Goal: Information Seeking & Learning: Understand process/instructions

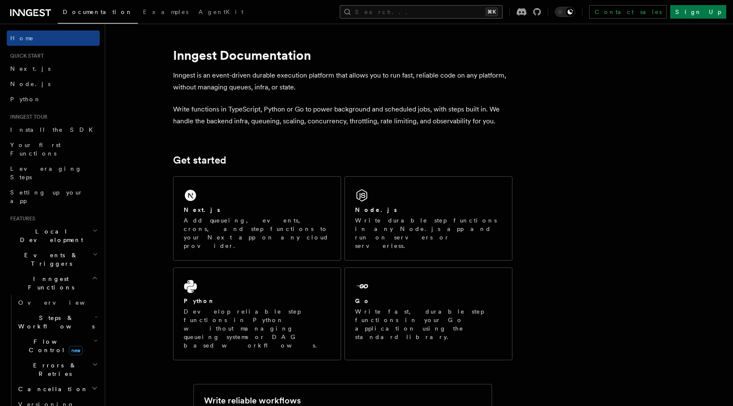
click at [438, 9] on button "Search... ⌘K" at bounding box center [421, 12] width 163 height 14
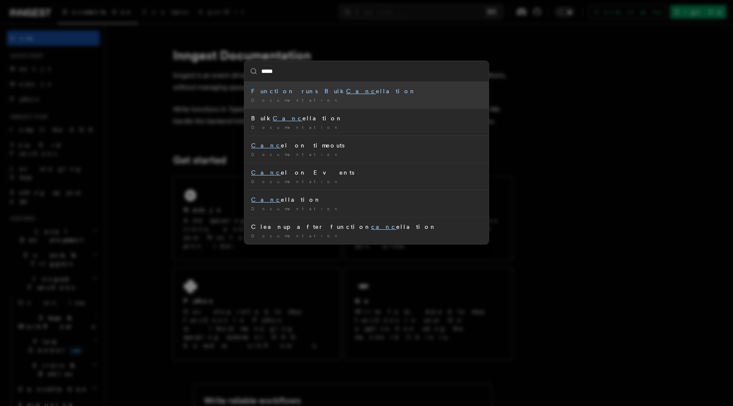
type input "******"
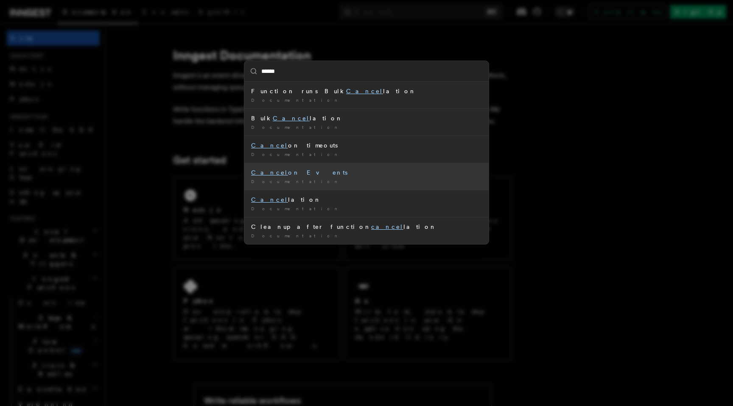
click at [302, 176] on li "Cancel on Events Documentation /" at bounding box center [366, 176] width 244 height 27
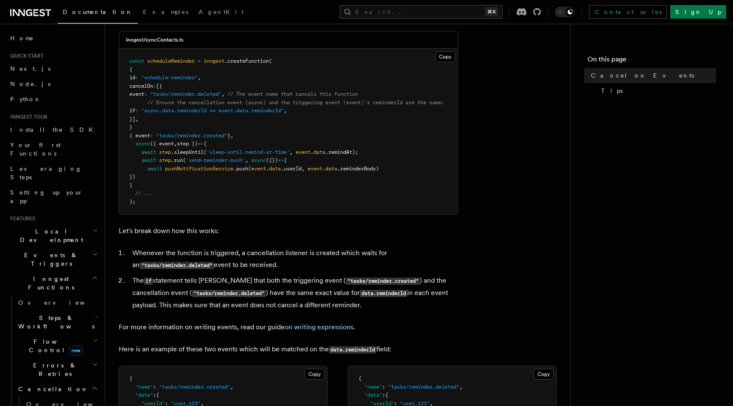
scroll to position [248, 0]
drag, startPoint x: 149, startPoint y: 232, endPoint x: 224, endPoint y: 232, distance: 74.7
click at [224, 232] on p "Let's break down how this works:" at bounding box center [288, 230] width 339 height 12
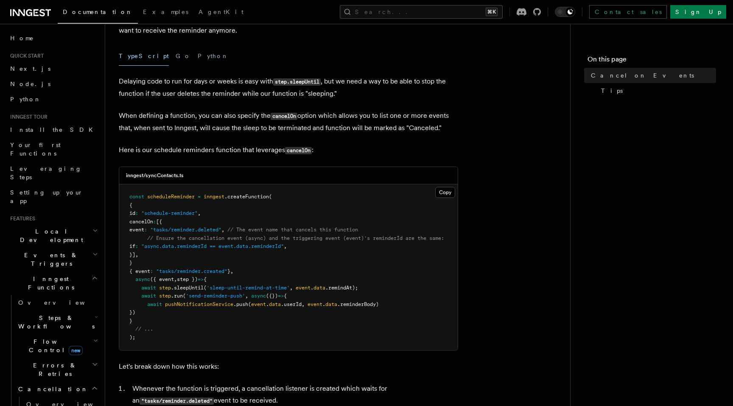
scroll to position [100, 0]
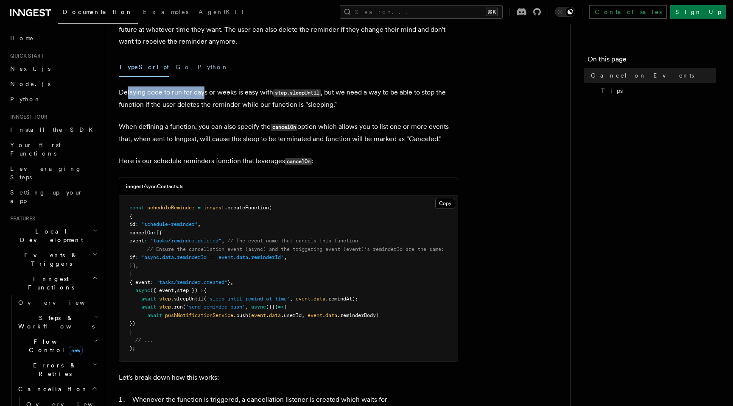
drag, startPoint x: 126, startPoint y: 92, endPoint x: 202, endPoint y: 95, distance: 76.0
click at [202, 95] on p "Delaying code to run for days or weeks is easy with step.sleepUntil , but we ne…" at bounding box center [288, 99] width 339 height 24
drag, startPoint x: 159, startPoint y: 93, endPoint x: 242, endPoint y: 92, distance: 83.6
click at [242, 92] on p "Delaying code to run for days or weeks is easy with step.sleepUntil , but we ne…" at bounding box center [288, 99] width 339 height 24
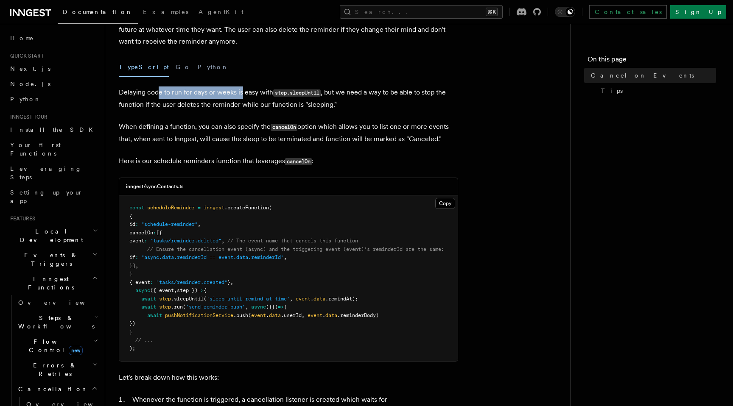
click at [242, 92] on p "Delaying code to run for days or weeks is easy with step.sleepUntil , but we ne…" at bounding box center [288, 99] width 339 height 24
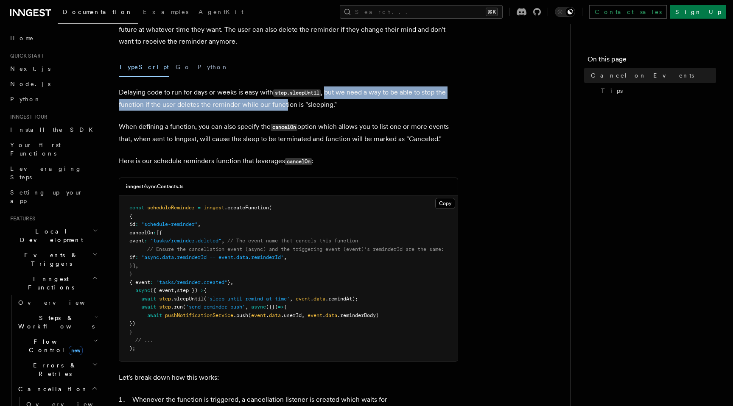
drag, startPoint x: 327, startPoint y: 92, endPoint x: 286, endPoint y: 107, distance: 43.1
click at [285, 107] on p "Delaying code to run for days or weeks is easy with step.sleepUntil , but we ne…" at bounding box center [288, 99] width 339 height 24
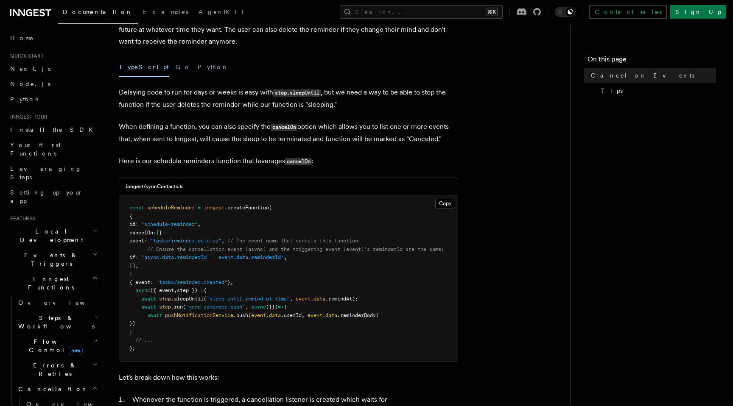
click at [286, 107] on p "Delaying code to run for days or weeks is easy with step.sleepUntil , but we ne…" at bounding box center [288, 99] width 339 height 24
drag, startPoint x: 250, startPoint y: 104, endPoint x: 310, endPoint y: 104, distance: 59.4
click at [310, 104] on p "Delaying code to run for days or weeks is easy with step.sleepUntil , but we ne…" at bounding box center [288, 99] width 339 height 24
drag, startPoint x: 120, startPoint y: 126, endPoint x: 255, endPoint y: 130, distance: 134.5
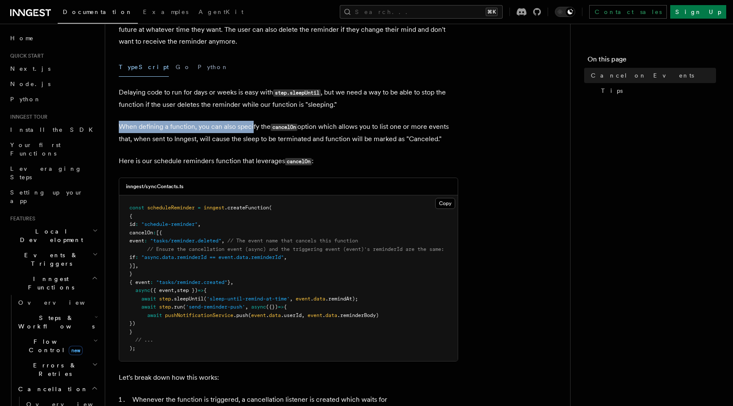
click at [254, 130] on p "When defining a function, you can also specify the cancelOn option which allows…" at bounding box center [288, 133] width 339 height 24
click at [255, 130] on p "When defining a function, you can also specify the cancelOn option which allows…" at bounding box center [288, 133] width 339 height 24
drag, startPoint x: 261, startPoint y: 126, endPoint x: 275, endPoint y: 126, distance: 14.0
click at [275, 126] on p "When defining a function, you can also specify the cancelOn option which allows…" at bounding box center [288, 133] width 339 height 24
click at [275, 126] on code "cancelOn" at bounding box center [284, 127] width 27 height 7
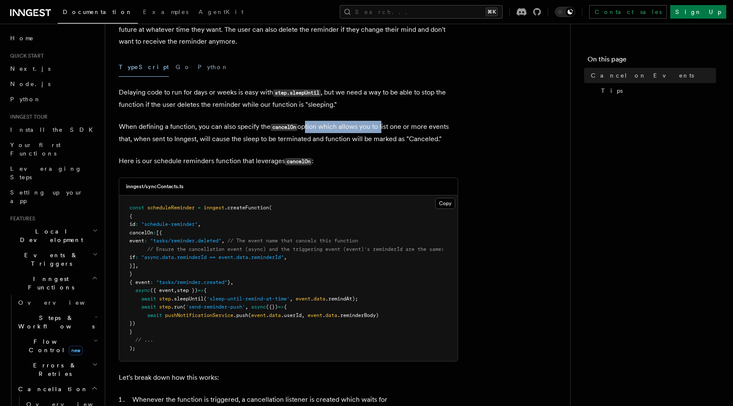
drag, startPoint x: 304, startPoint y: 126, endPoint x: 382, endPoint y: 126, distance: 78.5
click at [382, 126] on p "When defining a function, you can also specify the cancelOn option which allows…" at bounding box center [288, 133] width 339 height 24
drag, startPoint x: 301, startPoint y: 127, endPoint x: 403, endPoint y: 126, distance: 101.8
click at [403, 126] on p "When defining a function, you can also specify the cancelOn option which allows…" at bounding box center [288, 133] width 339 height 24
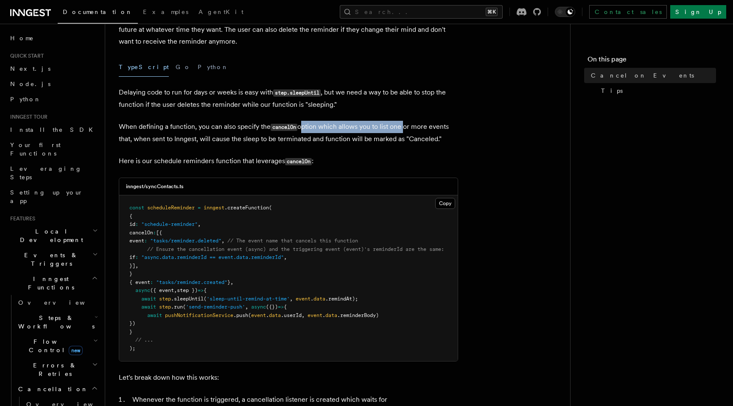
click at [403, 126] on p "When defining a function, you can also specify the cancelOn option which allows…" at bounding box center [288, 133] width 339 height 24
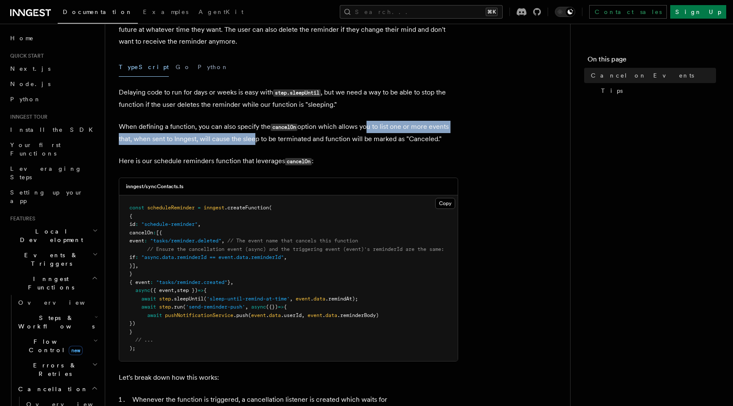
drag, startPoint x: 367, startPoint y: 126, endPoint x: 249, endPoint y: 137, distance: 117.6
click at [249, 137] on p "When defining a function, you can also specify the cancelOn option which allows…" at bounding box center [288, 133] width 339 height 24
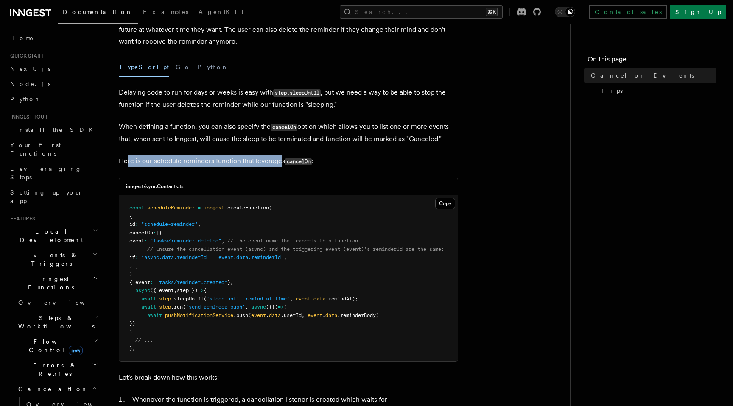
drag, startPoint x: 127, startPoint y: 162, endPoint x: 279, endPoint y: 165, distance: 151.9
click at [279, 165] on p "Here is our schedule reminders function that leverages cancelOn :" at bounding box center [288, 161] width 339 height 12
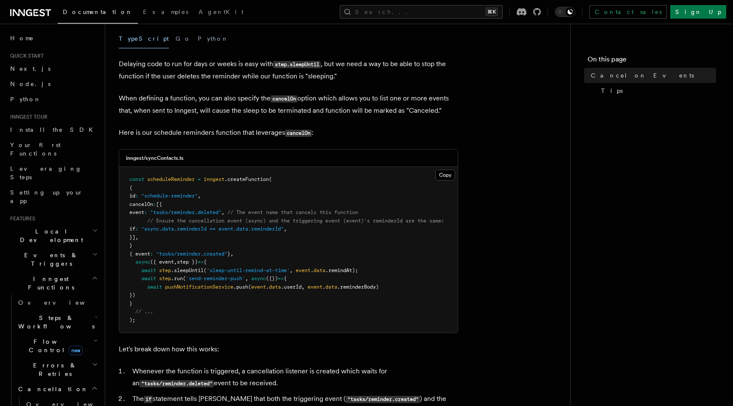
scroll to position [135, 0]
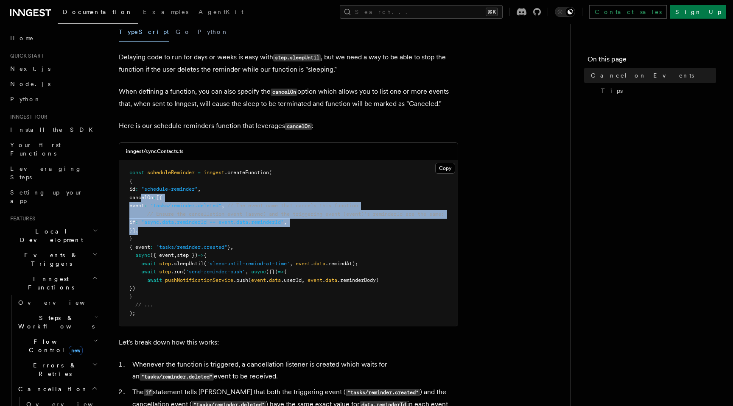
drag, startPoint x: 151, startPoint y: 233, endPoint x: 142, endPoint y: 201, distance: 33.3
click at [142, 201] on pre "const scheduleReminder = inngest .createFunction ( { id : "schedule-reminder" ,…" at bounding box center [288, 243] width 339 height 166
copy code "cancelOn : [{ event : "tasks/reminder.deleted" , // The event name that cancels…"
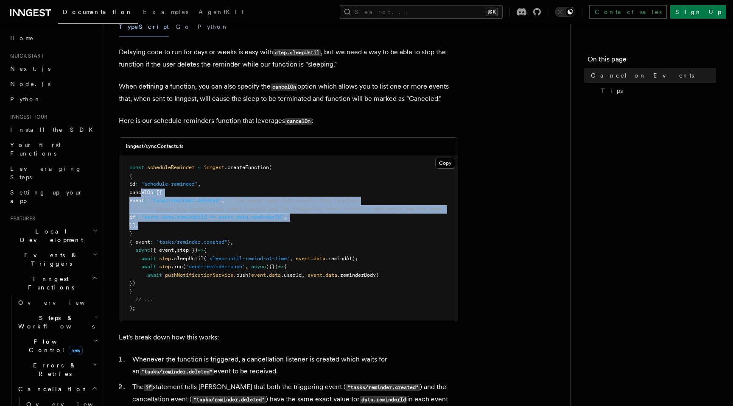
scroll to position [141, 0]
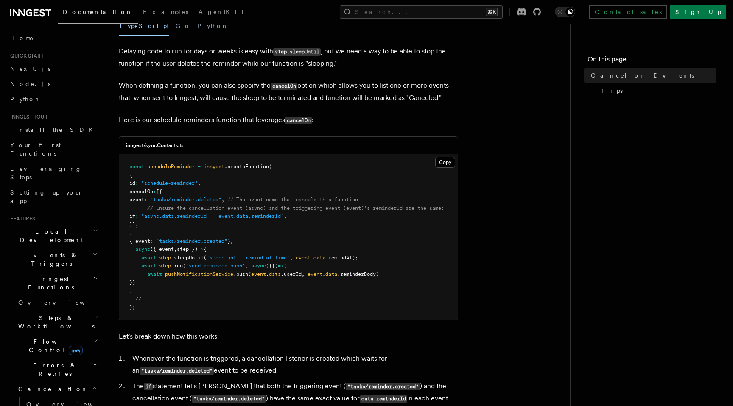
click at [288, 248] on pre "const scheduleReminder = inngest .createFunction ( { id : "schedule-reminder" ,…" at bounding box center [288, 237] width 339 height 166
drag, startPoint x: 311, startPoint y: 219, endPoint x: 148, endPoint y: 217, distance: 162.9
click at [147, 217] on pre "const scheduleReminder = inngest .createFunction ( { id : "schedule-reminder" ,…" at bounding box center [288, 237] width 339 height 166
click at [296, 232] on pre "const scheduleReminder = inngest .createFunction ( { id : "schedule-reminder" ,…" at bounding box center [288, 237] width 339 height 166
drag, startPoint x: 311, startPoint y: 219, endPoint x: 149, endPoint y: 218, distance: 162.1
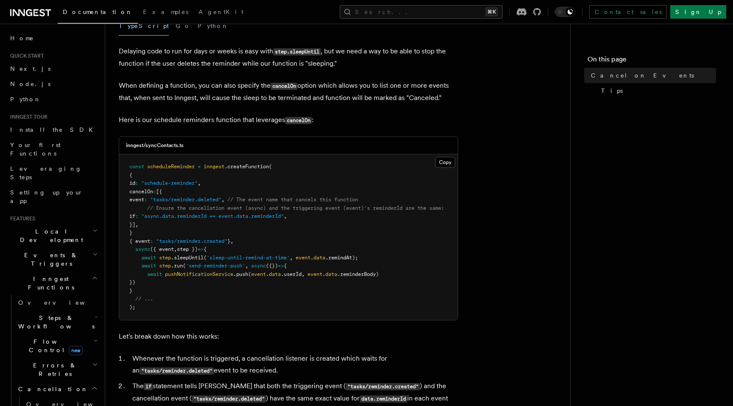
click at [149, 218] on pre "const scheduleReminder = inngest .createFunction ( { id : "schedule-reminder" ,…" at bounding box center [288, 237] width 339 height 166
click at [311, 221] on pre "const scheduleReminder = inngest .createFunction ( { id : "schedule-reminder" ,…" at bounding box center [288, 237] width 339 height 166
drag, startPoint x: 310, startPoint y: 220, endPoint x: 147, endPoint y: 220, distance: 162.9
click at [147, 220] on pre "const scheduleReminder = inngest .createFunction ( { id : "schedule-reminder" ,…" at bounding box center [288, 237] width 339 height 166
copy span "if : "async.data.reminderId == event.data.reminderId" ,"
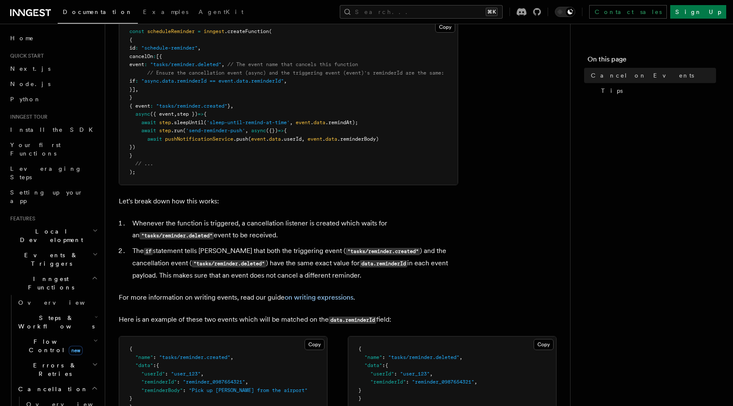
scroll to position [277, 0]
drag, startPoint x: 151, startPoint y: 223, endPoint x: 270, endPoint y: 223, distance: 118.8
click at [270, 223] on li "Whenever the function is triggered, a cancellation listener is created which wa…" at bounding box center [294, 229] width 328 height 24
drag, startPoint x: 245, startPoint y: 223, endPoint x: 370, endPoint y: 223, distance: 125.1
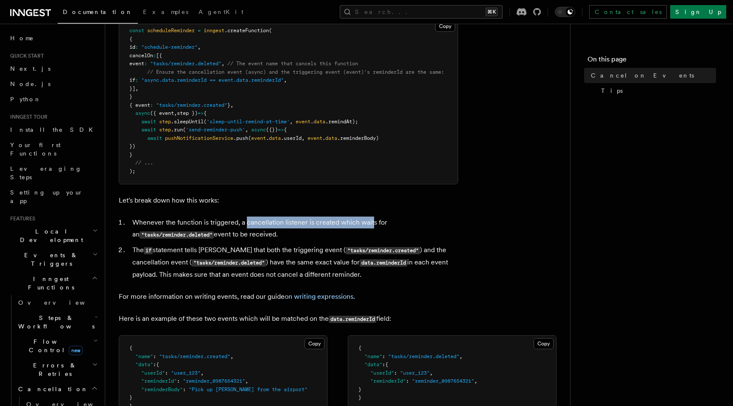
click at [370, 223] on li "Whenever the function is triggered, a cancellation listener is created which wa…" at bounding box center [294, 229] width 328 height 24
drag, startPoint x: 216, startPoint y: 236, endPoint x: 272, endPoint y: 236, distance: 56.0
click at [272, 236] on li "Whenever the function is triggered, a cancellation listener is created which wa…" at bounding box center [294, 229] width 328 height 24
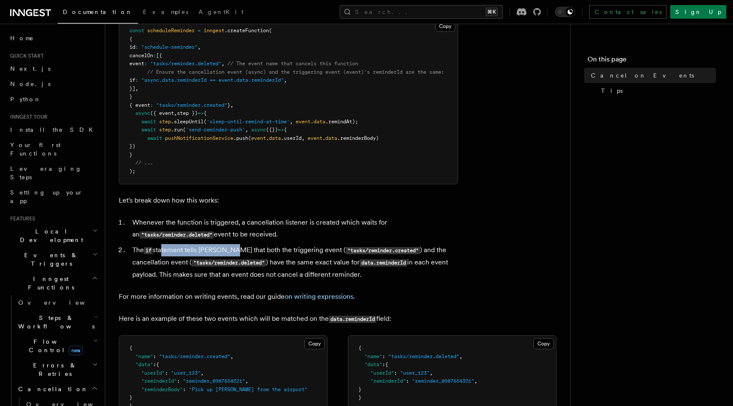
drag, startPoint x: 162, startPoint y: 251, endPoint x: 230, endPoint y: 251, distance: 67.0
click at [230, 251] on li "The if statement tells Inngest that both the triggering event ( "tasks/reminder…" at bounding box center [294, 262] width 328 height 36
drag, startPoint x: 246, startPoint y: 264, endPoint x: 330, endPoint y: 264, distance: 84.8
click at [330, 264] on li "The if statement tells Inngest that both the triggering event ( "tasks/reminder…" at bounding box center [294, 262] width 328 height 36
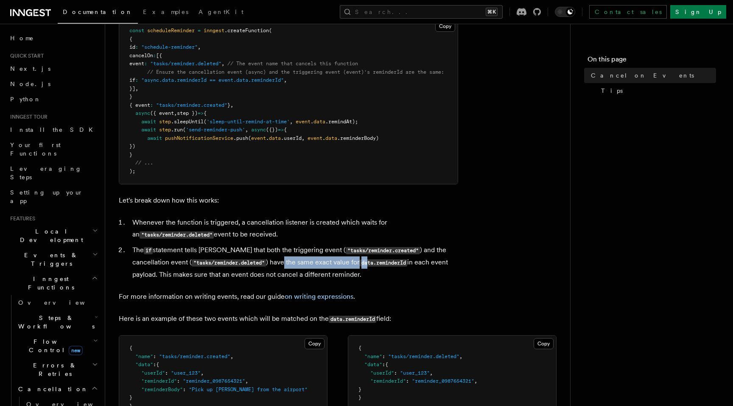
click at [360, 264] on code "data.reminderId" at bounding box center [384, 263] width 48 height 7
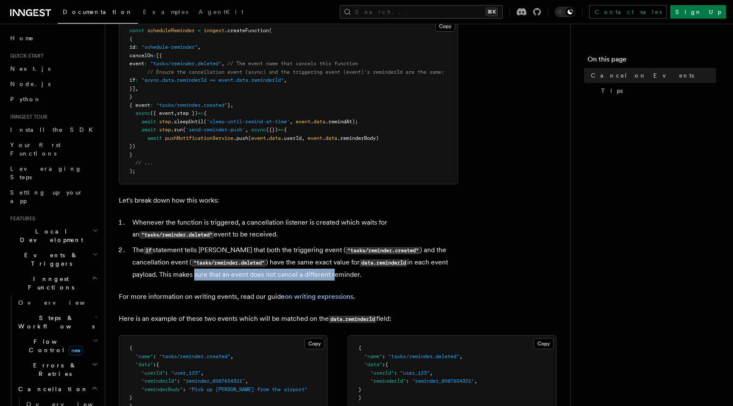
drag, startPoint x: 151, startPoint y: 276, endPoint x: 290, endPoint y: 274, distance: 139.2
click at [290, 275] on li "The if statement tells Inngest that both the triggering event ( "tasks/reminder…" at bounding box center [294, 262] width 328 height 36
click at [290, 274] on li "The if statement tells Inngest that both the triggering event ( "tasks/reminder…" at bounding box center [294, 262] width 328 height 36
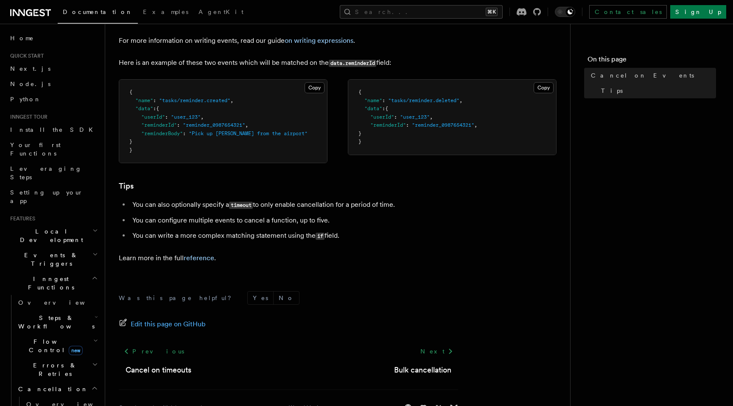
scroll to position [529, 0]
